Goal: Check status: Check status

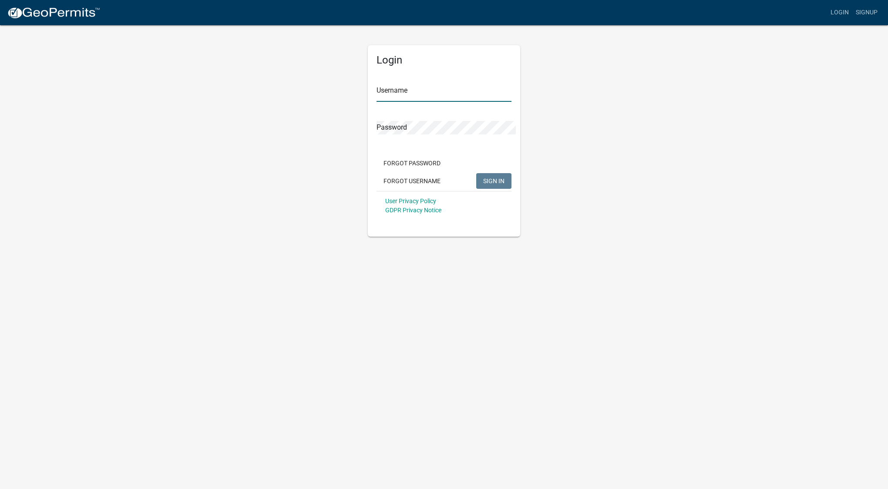
type input "christina_adams23"
click at [498, 178] on span "SIGN IN" at bounding box center [493, 181] width 21 height 7
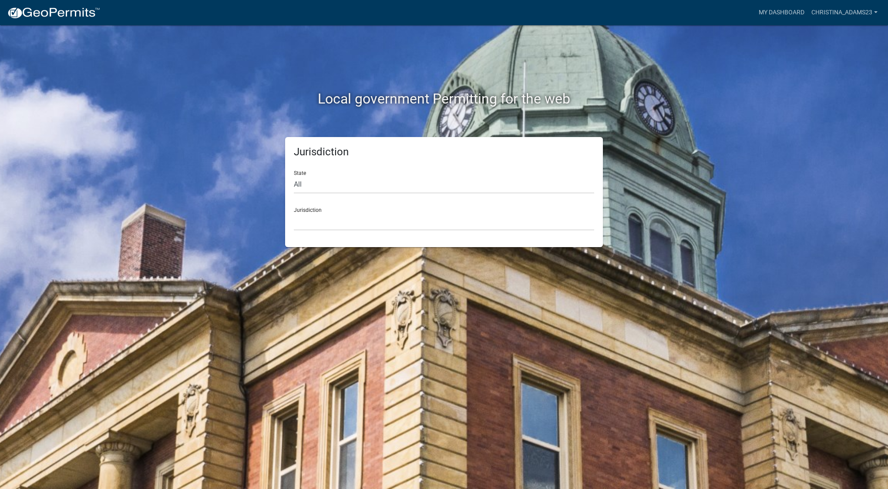
click at [298, 201] on div "Jurisdiction [GEOGRAPHIC_DATA], [US_STATE] [GEOGRAPHIC_DATA], [US_STATE][PERSON…" at bounding box center [444, 216] width 300 height 30
click at [804, 8] on link "My Dashboard" at bounding box center [781, 12] width 53 height 17
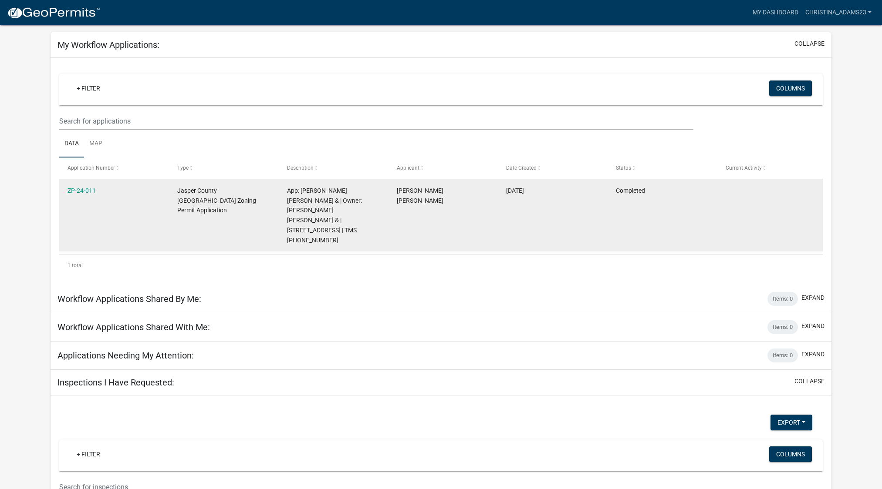
scroll to position [39, 0]
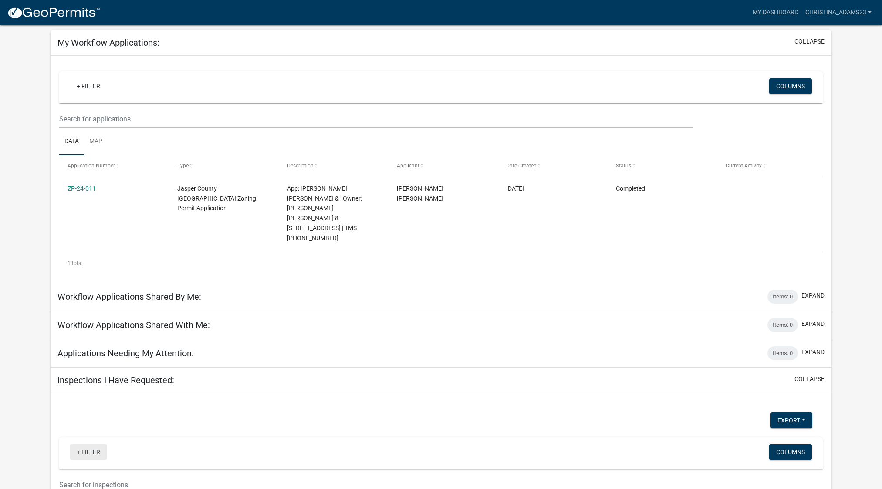
click at [70, 445] on link "+ Filter" at bounding box center [88, 453] width 37 height 16
click at [80, 392] on li "Application Number" at bounding box center [92, 402] width 80 height 20
click at [822, 291] on button "expand" at bounding box center [812, 295] width 23 height 9
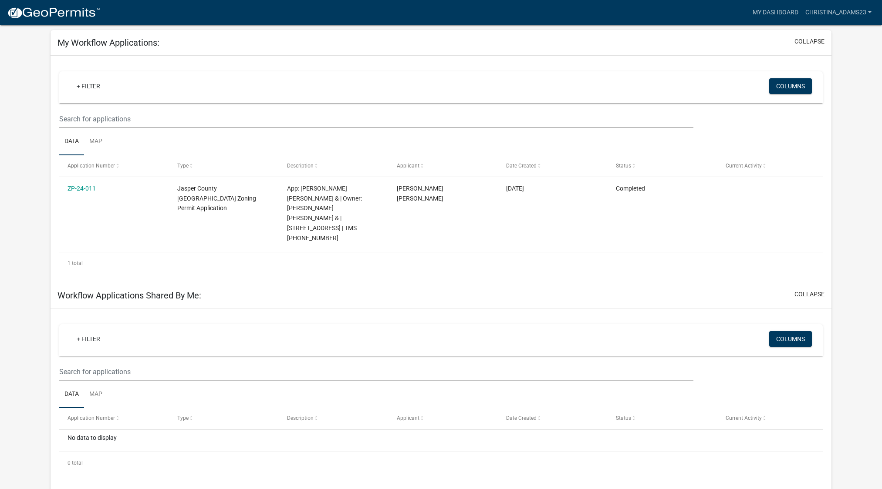
click at [822, 290] on button "collapse" at bounding box center [809, 294] width 30 height 9
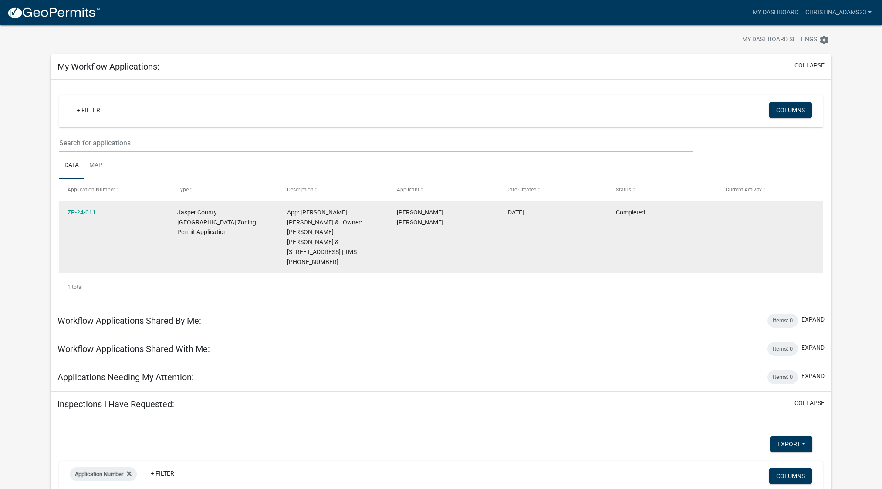
scroll to position [0, 0]
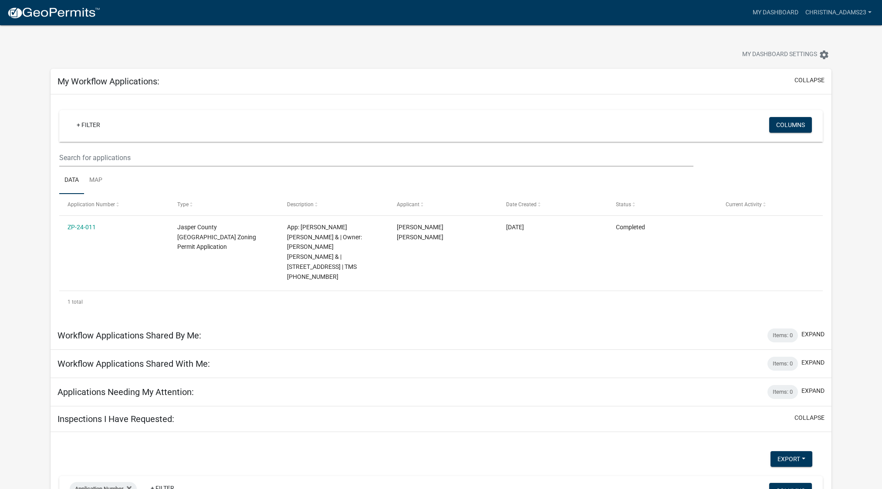
click at [798, 4] on nav "more_horiz My Dashboard christina_adams23 Account Logout" at bounding box center [441, 12] width 882 height 25
click at [798, 10] on link "My Dashboard" at bounding box center [775, 12] width 53 height 17
click at [825, 50] on icon "settings" at bounding box center [824, 55] width 10 height 10
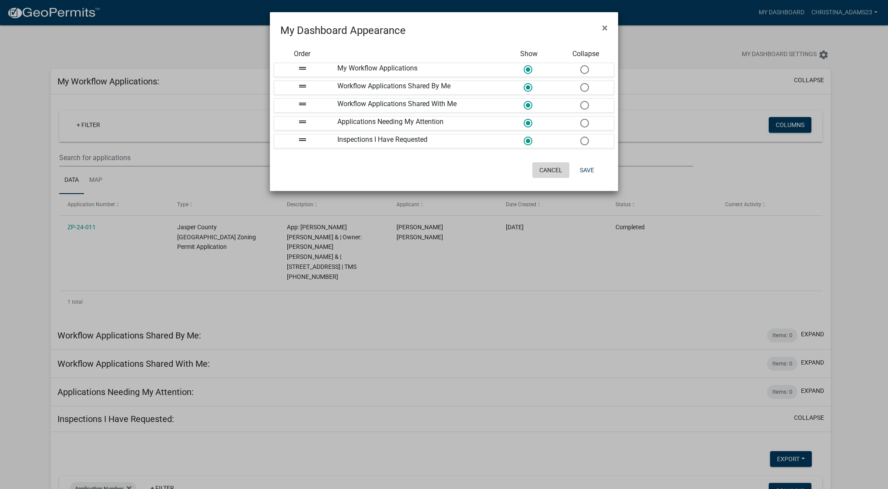
click at [568, 162] on button "Cancel" at bounding box center [550, 170] width 37 height 16
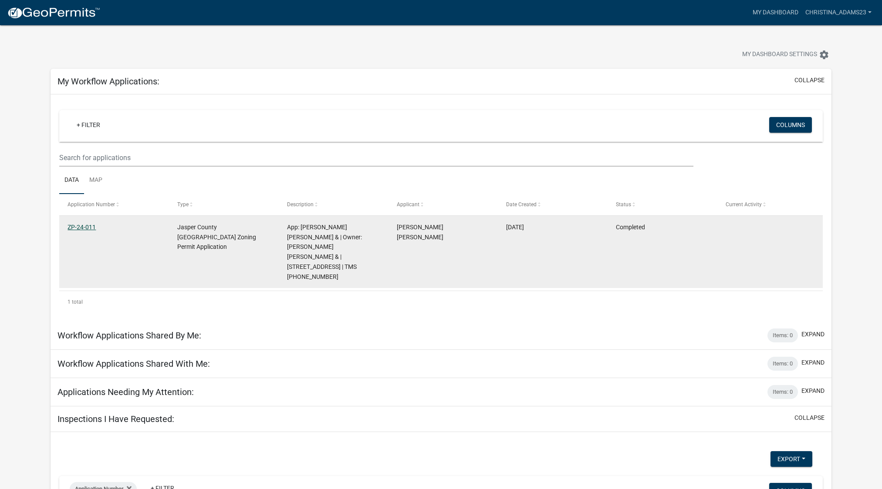
click at [82, 224] on link "ZP-24-011" at bounding box center [81, 227] width 28 height 7
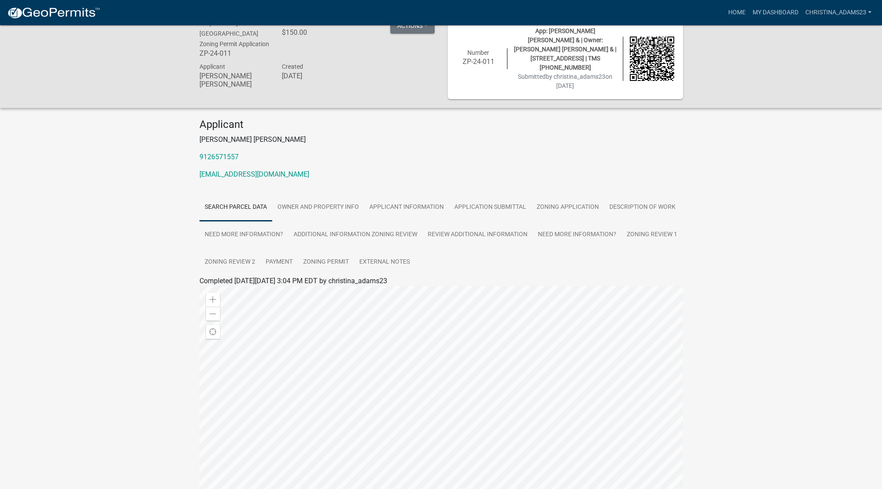
scroll to position [25, 0]
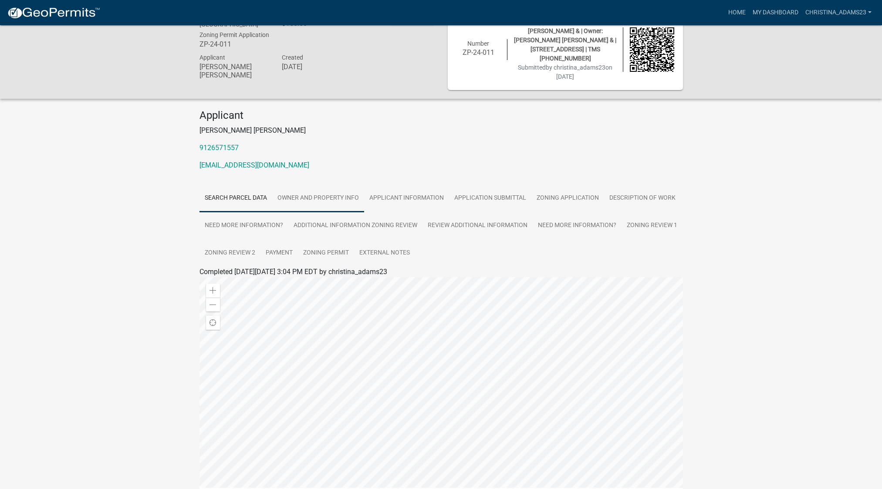
click at [276, 185] on link "Owner and Property Info" at bounding box center [318, 199] width 92 height 28
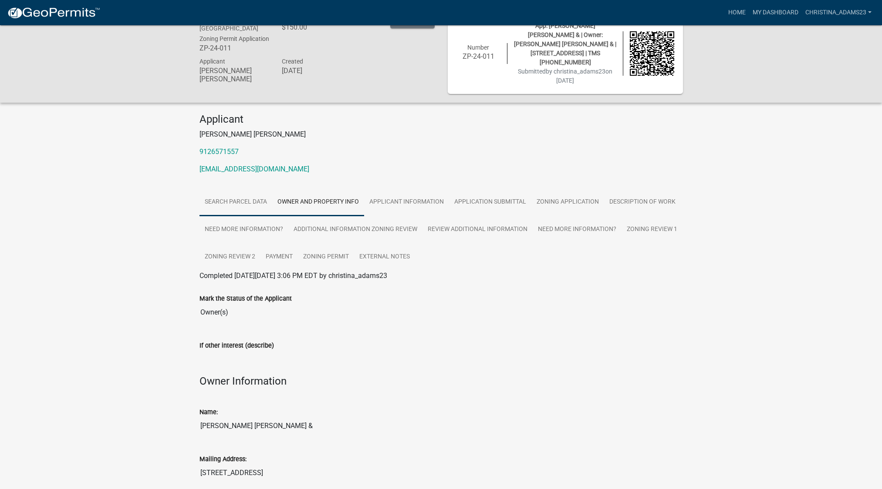
scroll to position [19, 0]
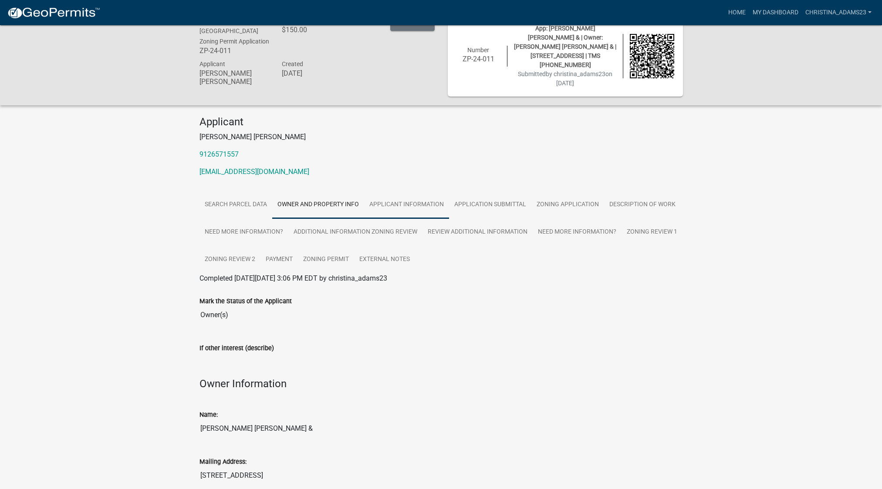
click at [364, 191] on link "Applicant Information" at bounding box center [406, 205] width 85 height 28
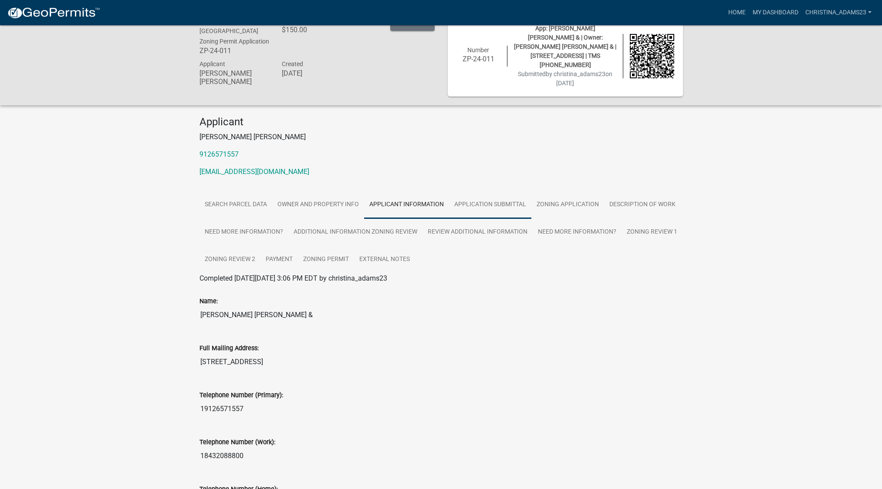
click at [449, 191] on link "Application Submittal" at bounding box center [490, 205] width 82 height 28
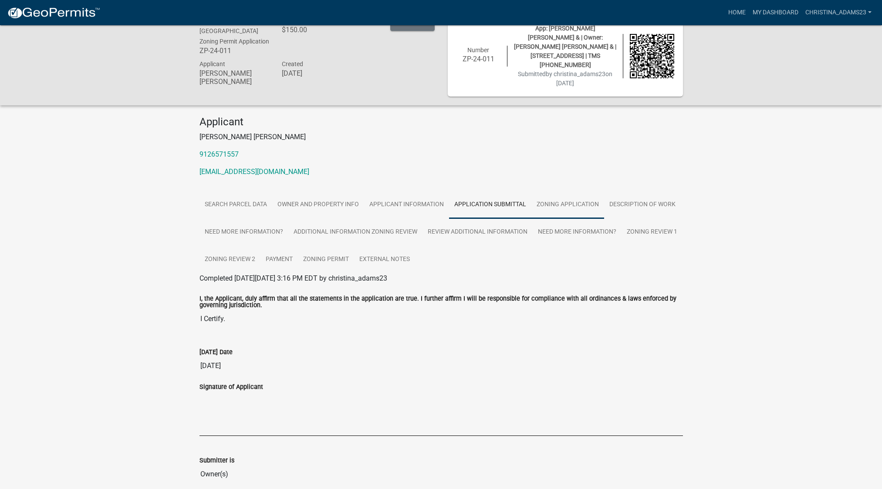
click at [531, 191] on link "Zoning Application" at bounding box center [567, 205] width 73 height 28
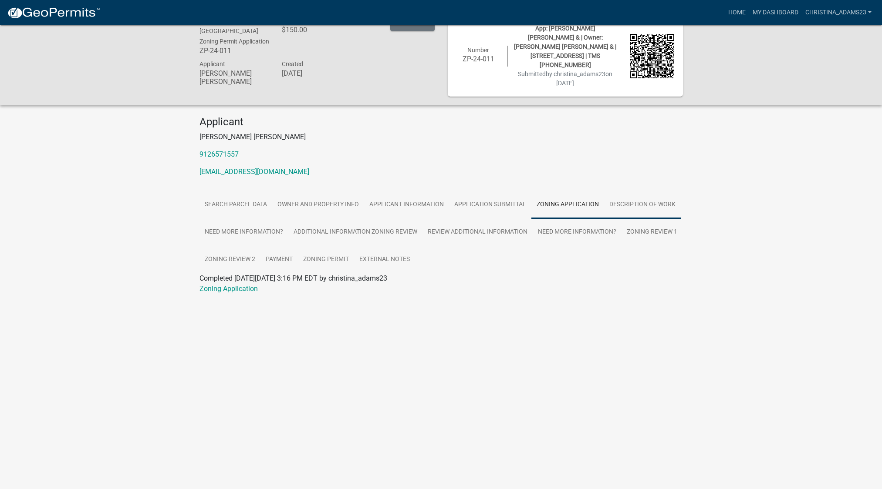
click at [604, 191] on link "Description of Work" at bounding box center [642, 205] width 77 height 28
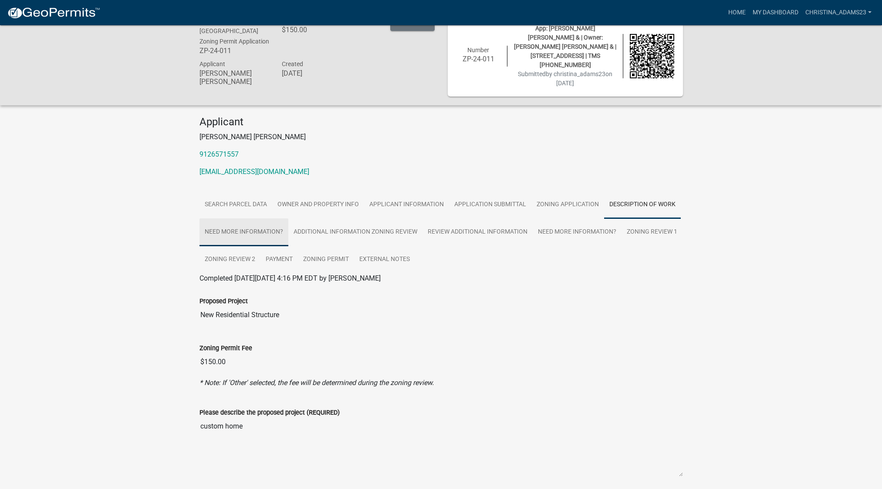
click at [288, 219] on link "Need More Information?" at bounding box center [243, 233] width 89 height 28
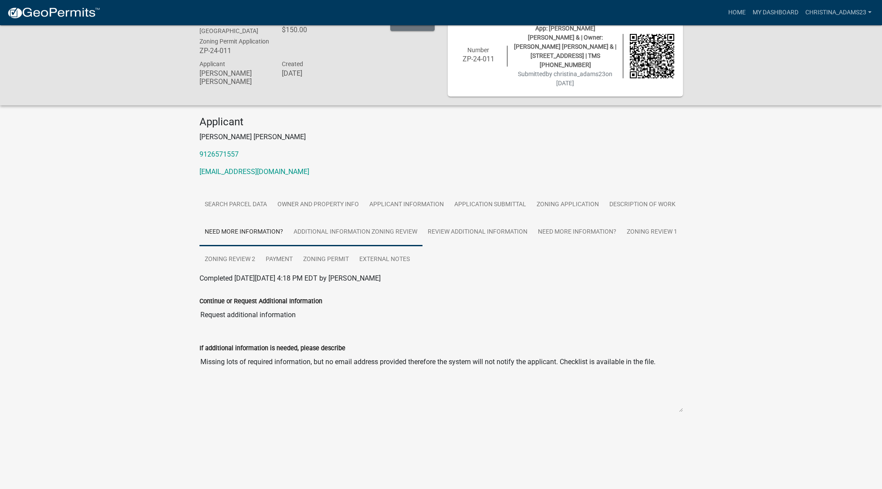
click at [288, 219] on link "Additional Information Zoning Review" at bounding box center [355, 233] width 134 height 28
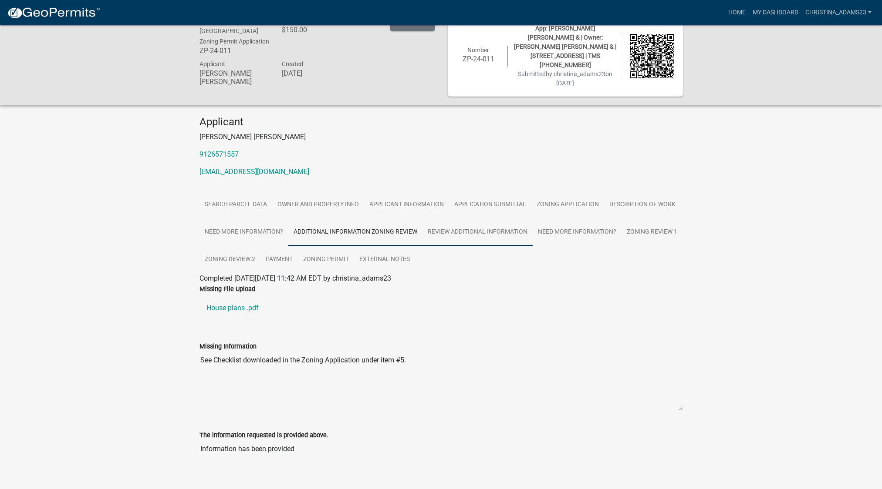
click at [422, 219] on link "Review Additional Information" at bounding box center [477, 233] width 110 height 28
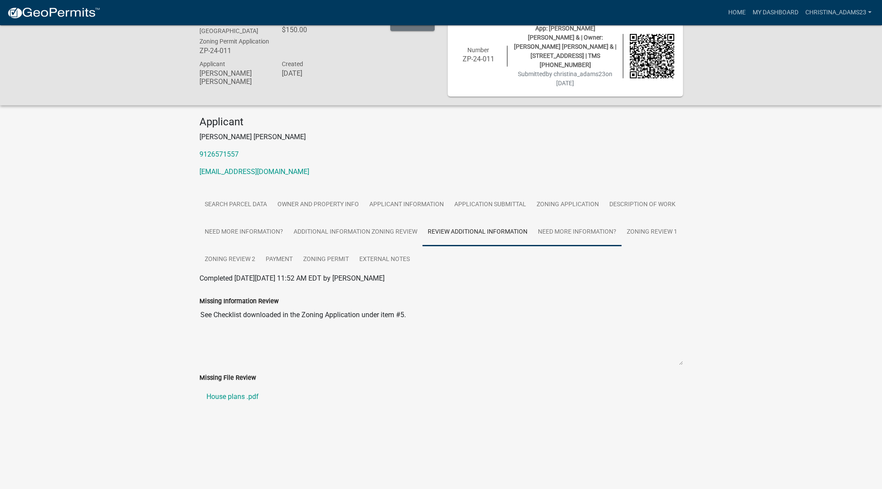
click at [532, 219] on link "Need More Information?" at bounding box center [576, 233] width 89 height 28
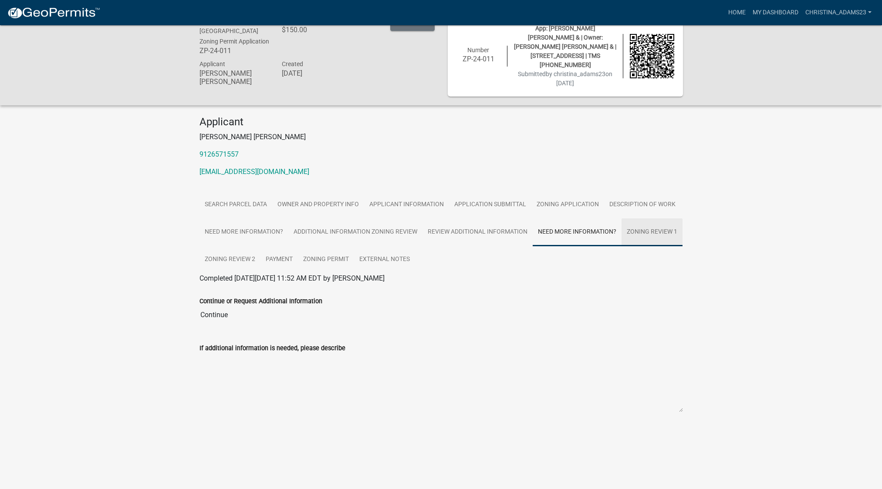
click at [621, 219] on link "Zoning Review 1" at bounding box center [651, 233] width 61 height 28
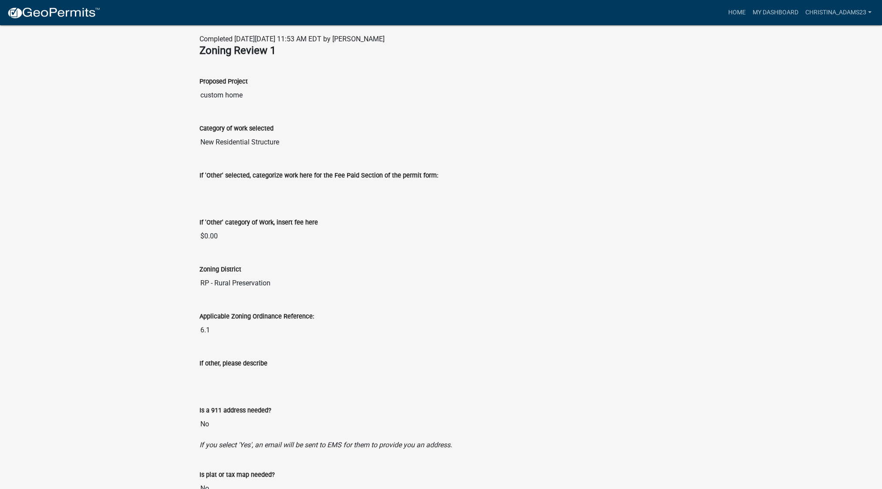
scroll to position [83, 0]
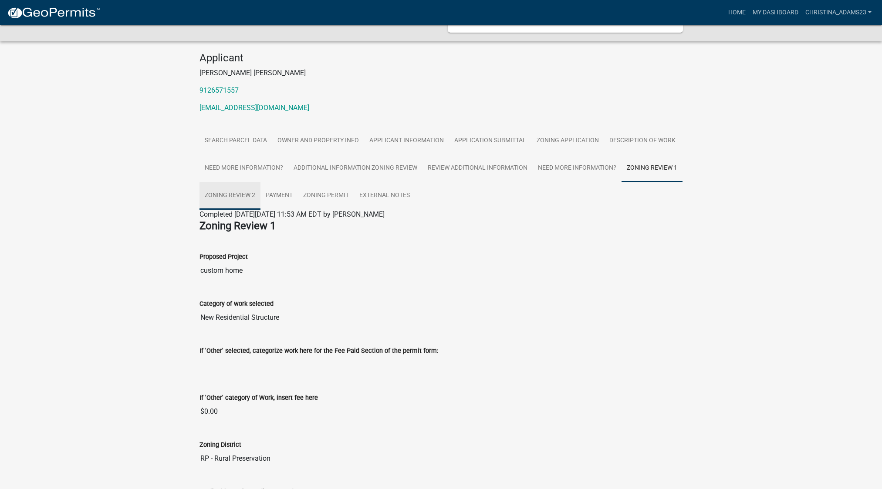
click at [260, 182] on link "Zoning Review 2" at bounding box center [229, 196] width 61 height 28
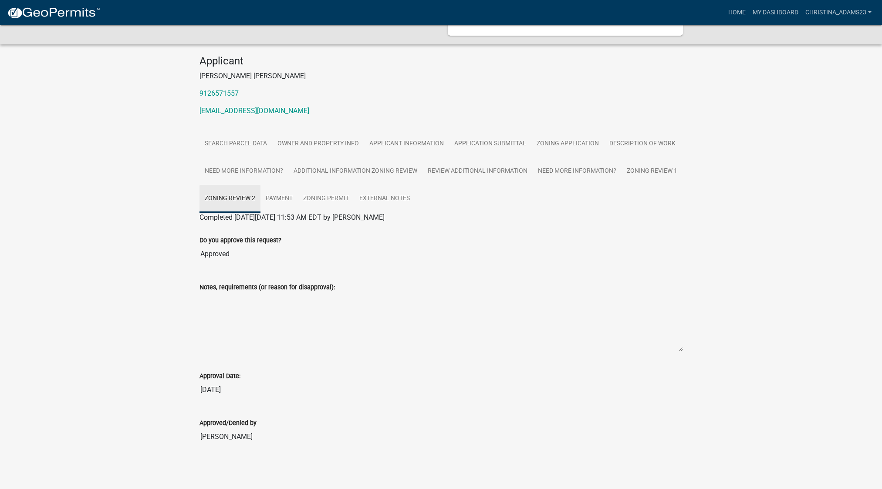
scroll to position [25, 0]
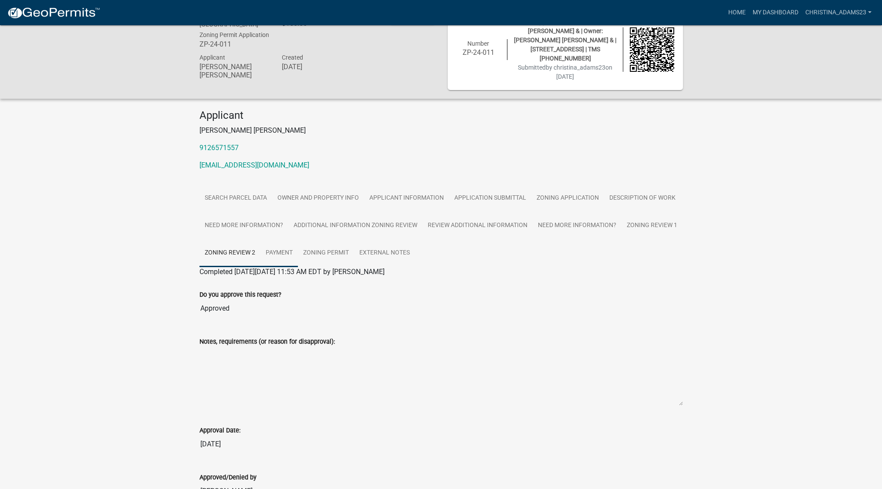
click at [298, 239] on link "Payment" at bounding box center [278, 253] width 37 height 28
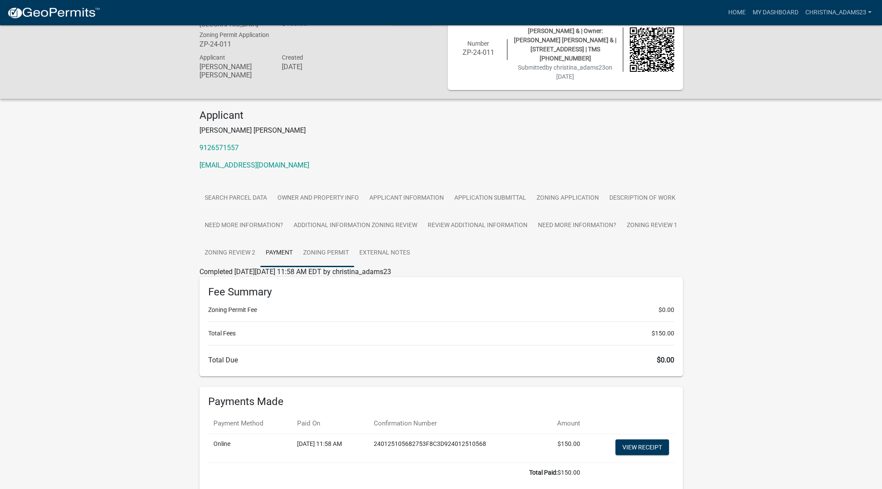
click at [354, 239] on link "Zoning Permit" at bounding box center [326, 253] width 56 height 28
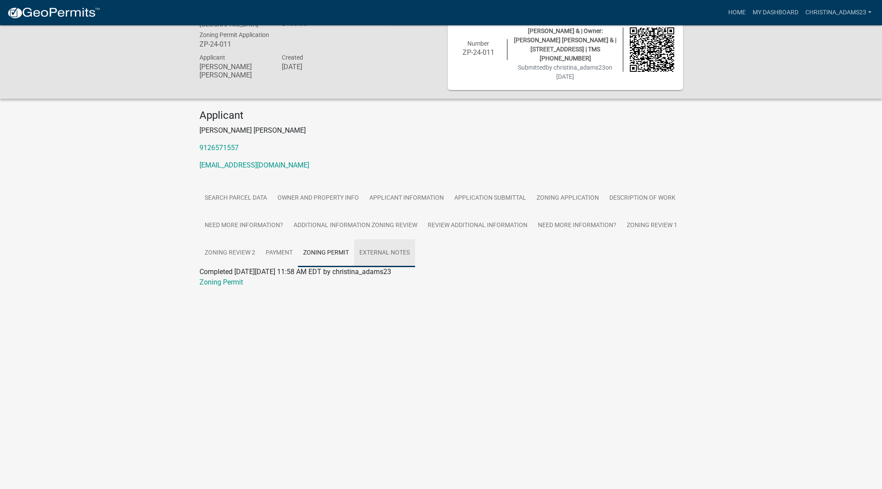
click at [415, 239] on link "External Notes" at bounding box center [384, 253] width 61 height 28
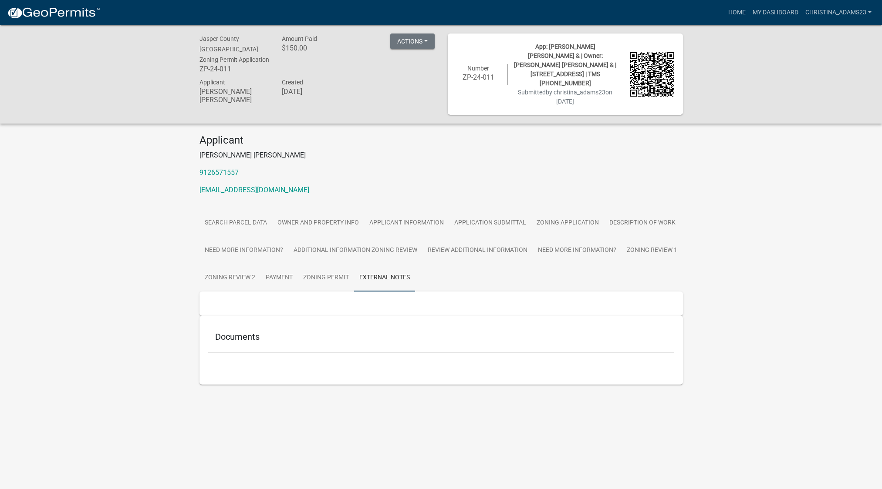
scroll to position [0, 0]
click at [420, 39] on button "Actions" at bounding box center [412, 42] width 44 height 16
click at [366, 77] on div "Applicant [PERSON_NAME] [PERSON_NAME] Created [DATE]" at bounding box center [317, 92] width 248 height 30
click at [420, 38] on button "Actions" at bounding box center [412, 42] width 44 height 16
click at [345, 77] on div "Created [DATE]" at bounding box center [316, 92] width 83 height 30
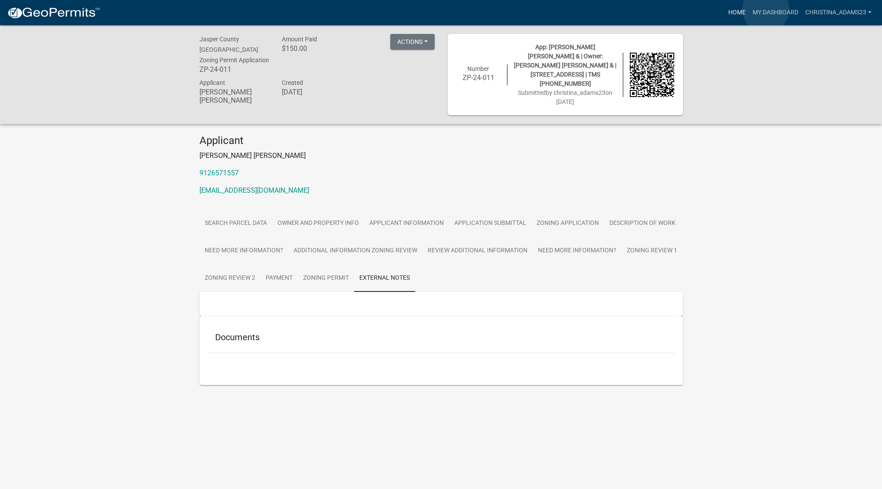
click at [749, 9] on link "Home" at bounding box center [736, 12] width 24 height 17
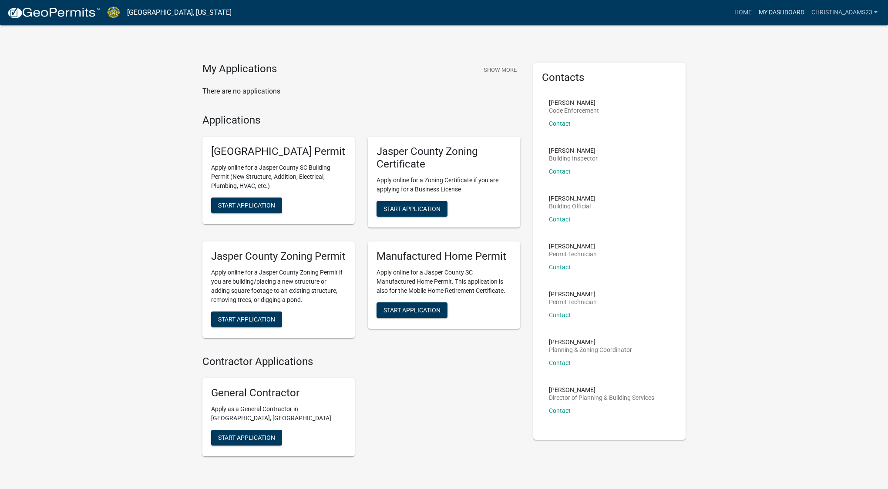
click at [808, 10] on link "My Dashboard" at bounding box center [781, 12] width 53 height 17
